Goal: Information Seeking & Learning: Check status

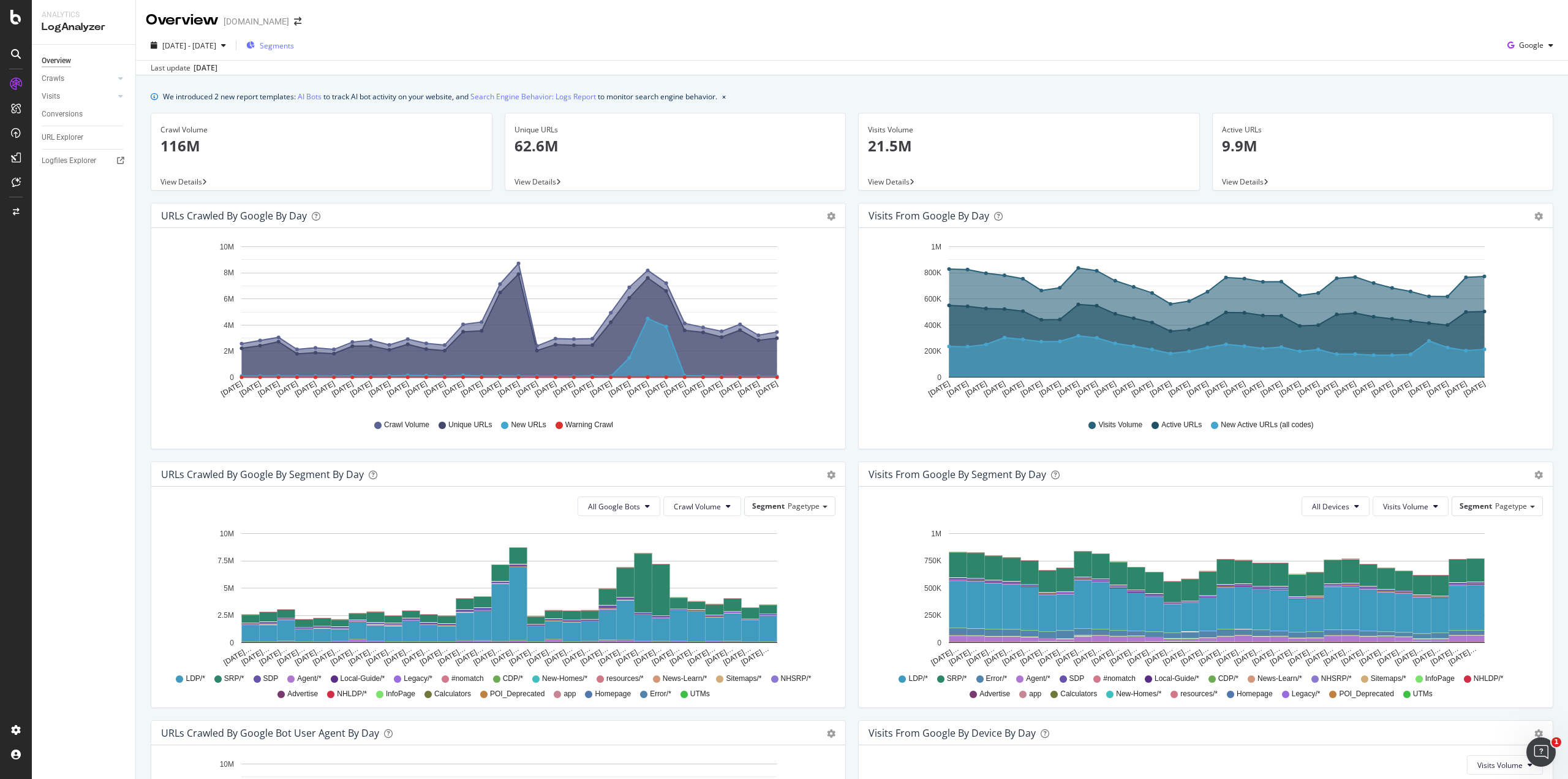
click at [294, 42] on span "Segments" at bounding box center [276, 45] width 34 height 11
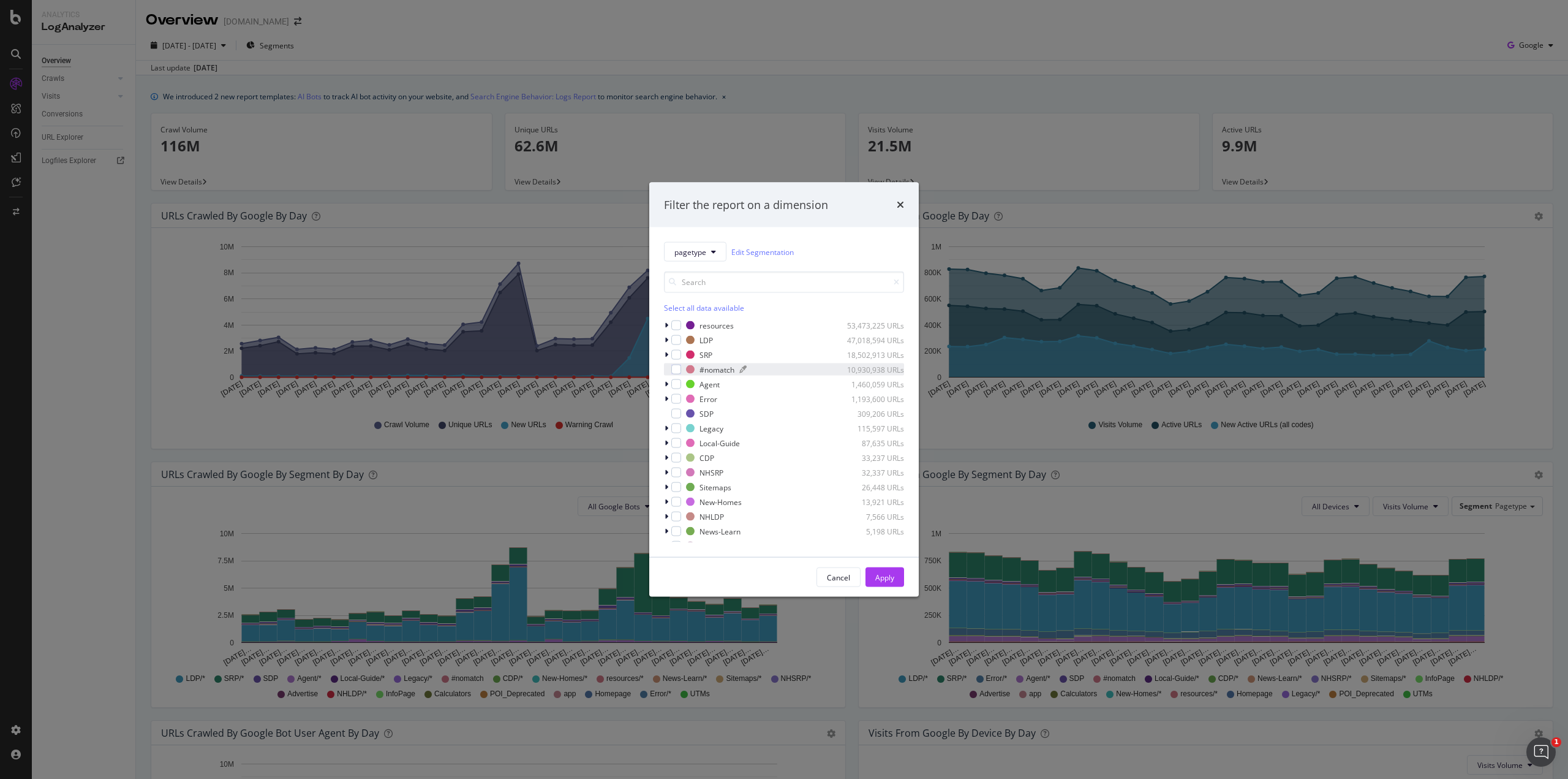
drag, startPoint x: 673, startPoint y: 339, endPoint x: 692, endPoint y: 370, distance: 36.4
click at [673, 339] on div "modal" at bounding box center [676, 339] width 10 height 10
click at [882, 568] on div "Apply" at bounding box center [885, 577] width 19 height 18
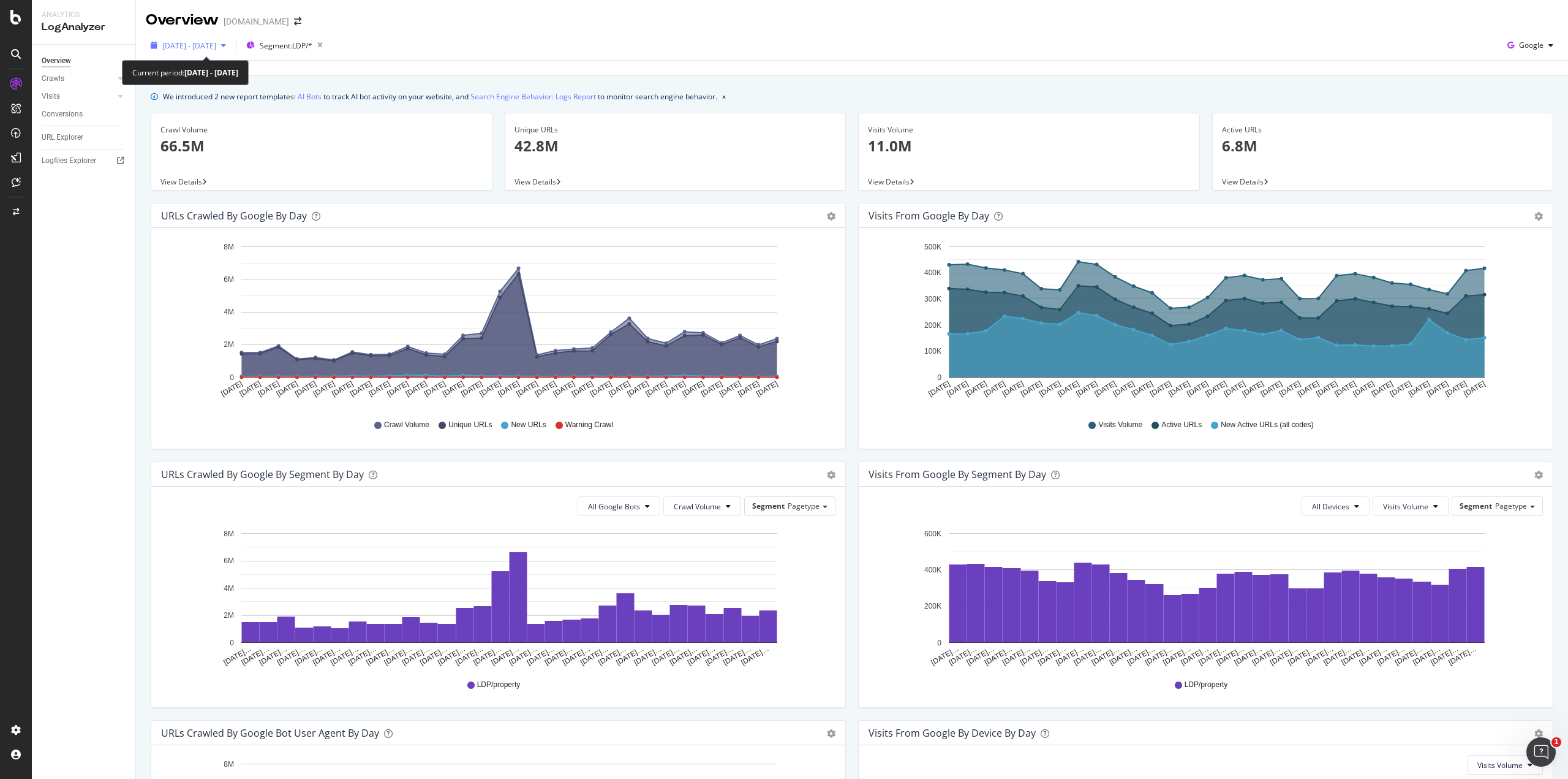
click at [216, 45] on span "[DATE] - [DATE]" at bounding box center [189, 45] width 54 height 11
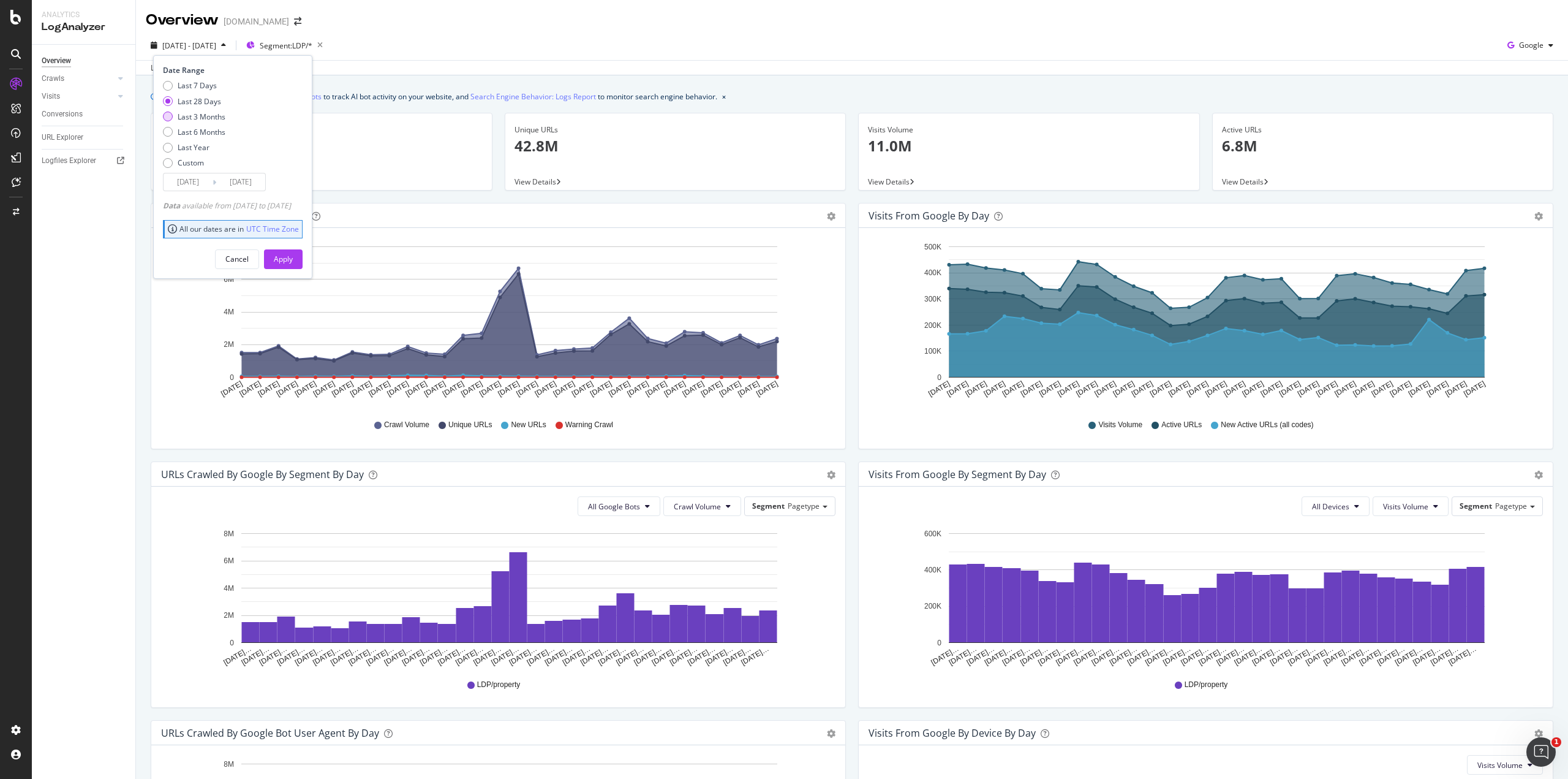
click at [170, 117] on div "Last 3 Months" at bounding box center [167, 116] width 10 height 10
type input "[DATE]"
click at [293, 259] on div "Apply" at bounding box center [283, 259] width 19 height 11
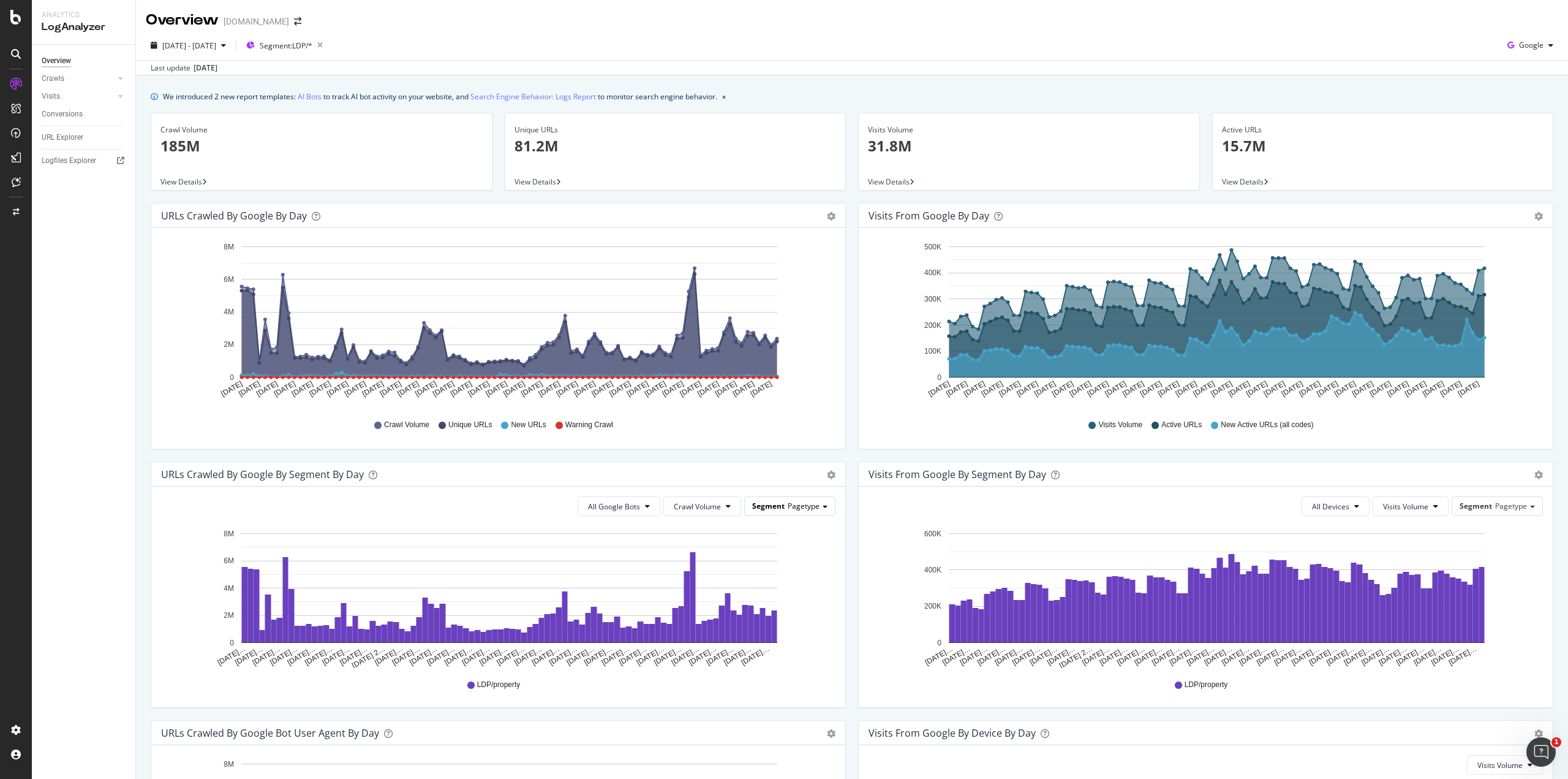
click at [797, 507] on span "Pagetype" at bounding box center [804, 506] width 32 height 11
click at [713, 507] on span "Crawl Volume" at bounding box center [697, 506] width 47 height 11
click at [712, 506] on span "Crawl Volume" at bounding box center [697, 506] width 47 height 11
click at [162, 184] on span "View Details" at bounding box center [181, 182] width 42 height 11
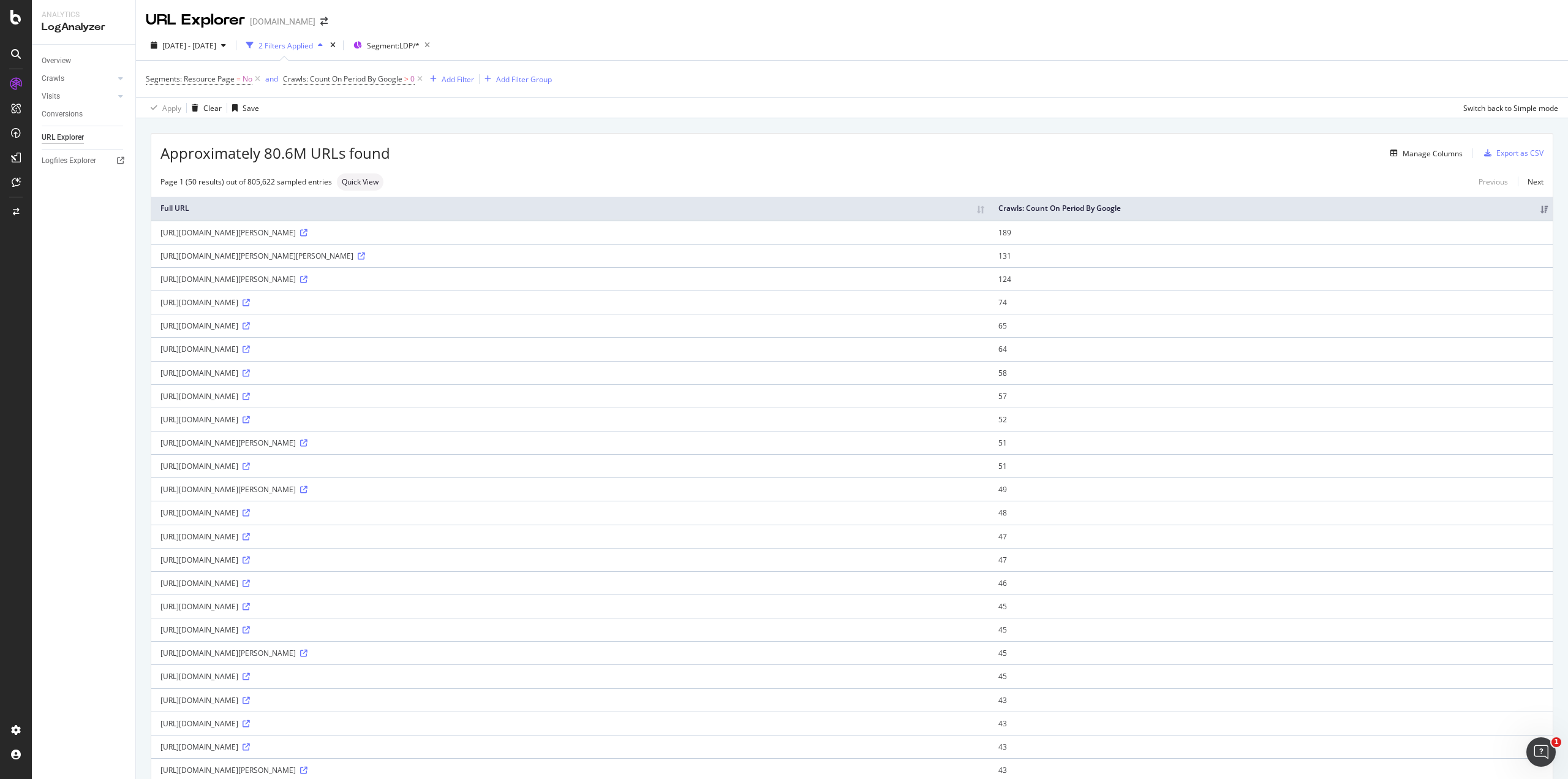
drag, startPoint x: 439, startPoint y: 702, endPoint x: 483, endPoint y: 702, distance: 44.0
click at [483, 702] on div "[URL][DOMAIN_NAME]" at bounding box center [570, 700] width 820 height 11
click at [43, 62] on div "Overview" at bounding box center [56, 61] width 30 height 13
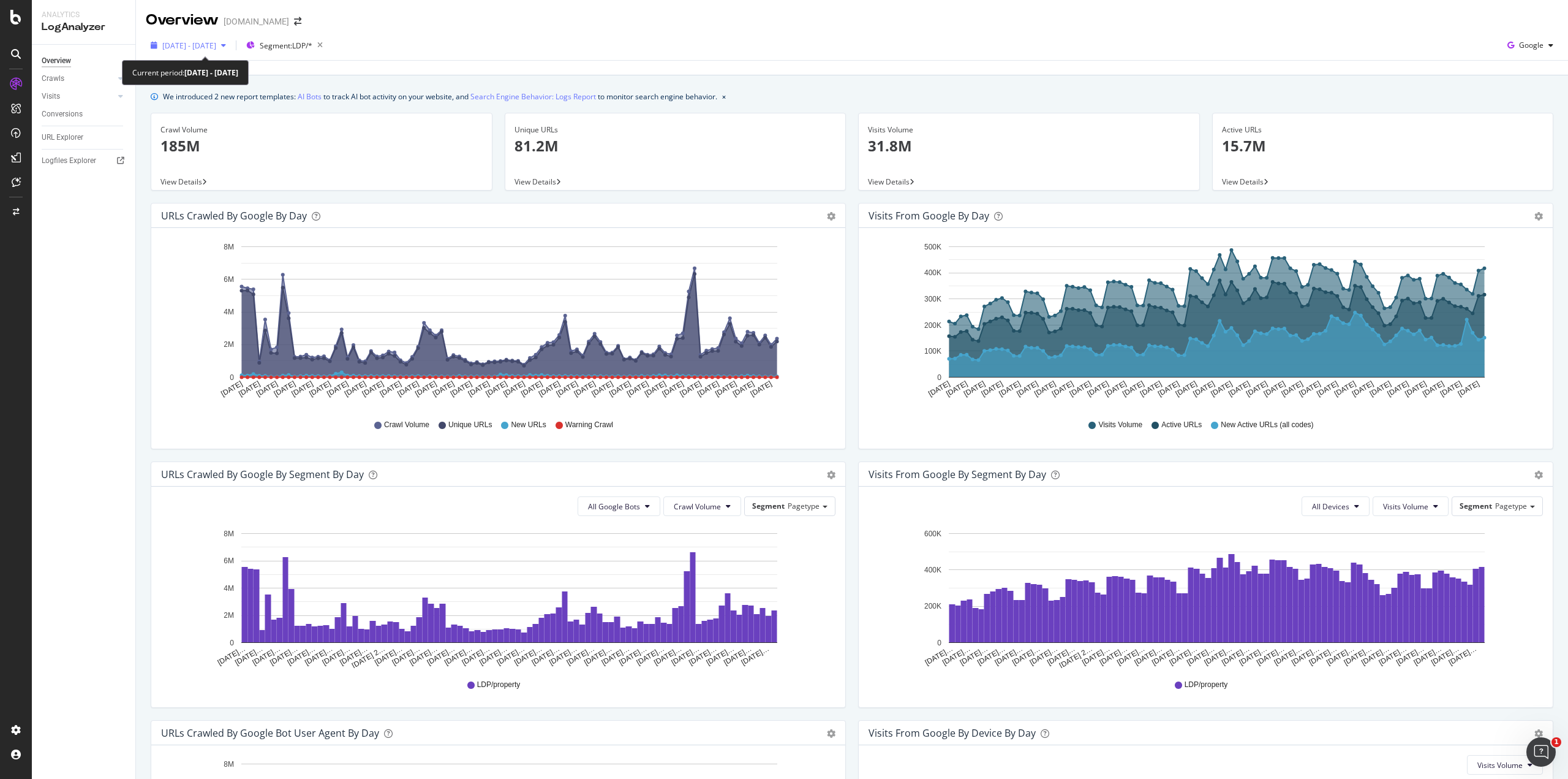
click at [203, 46] on span "[DATE] - [DATE]" at bounding box center [189, 45] width 54 height 11
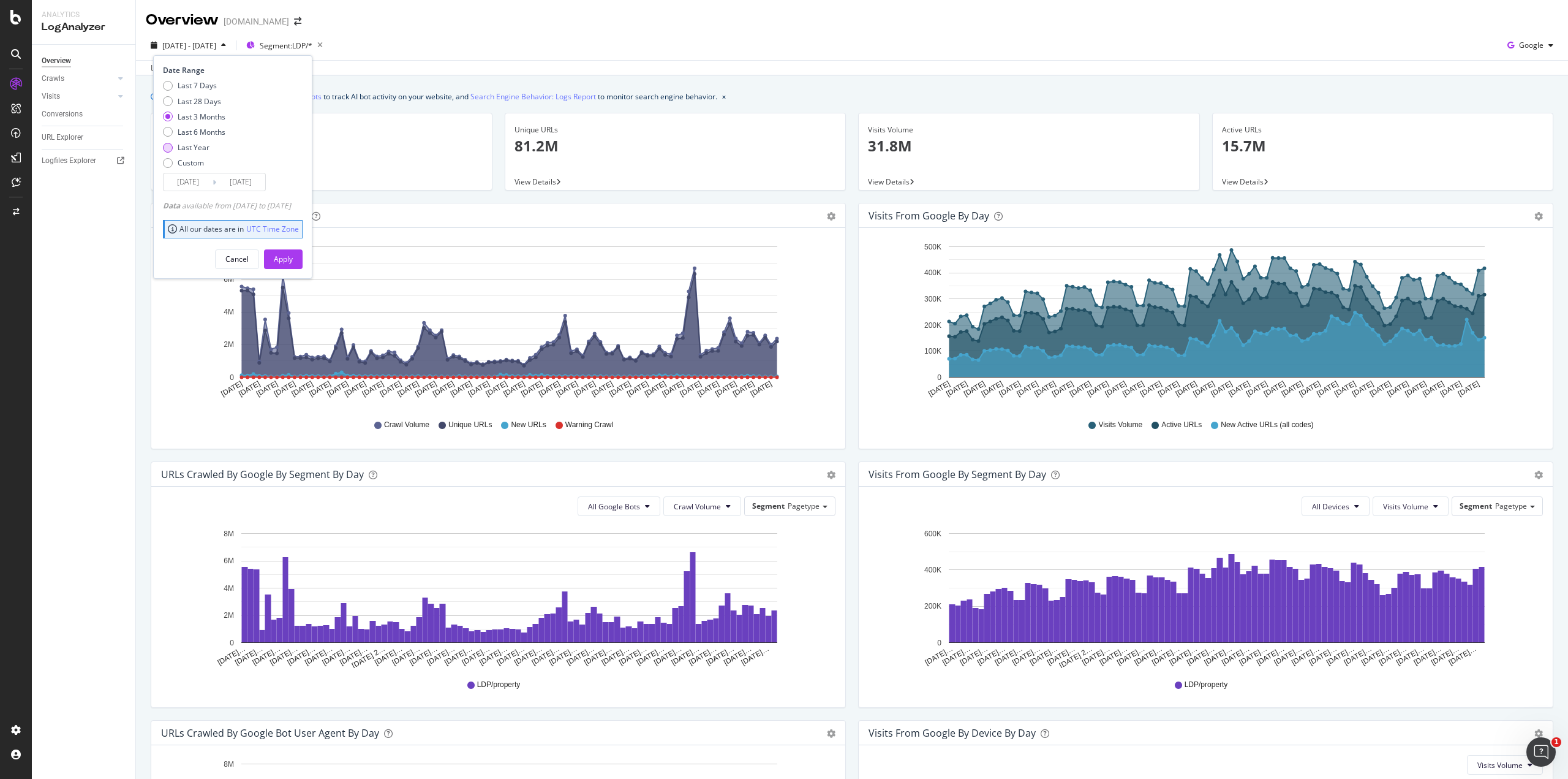
click at [169, 148] on div "Last Year" at bounding box center [167, 147] width 10 height 10
type input "[DATE]"
click at [293, 262] on div "Apply" at bounding box center [283, 259] width 19 height 11
